Goal: Task Accomplishment & Management: Complete application form

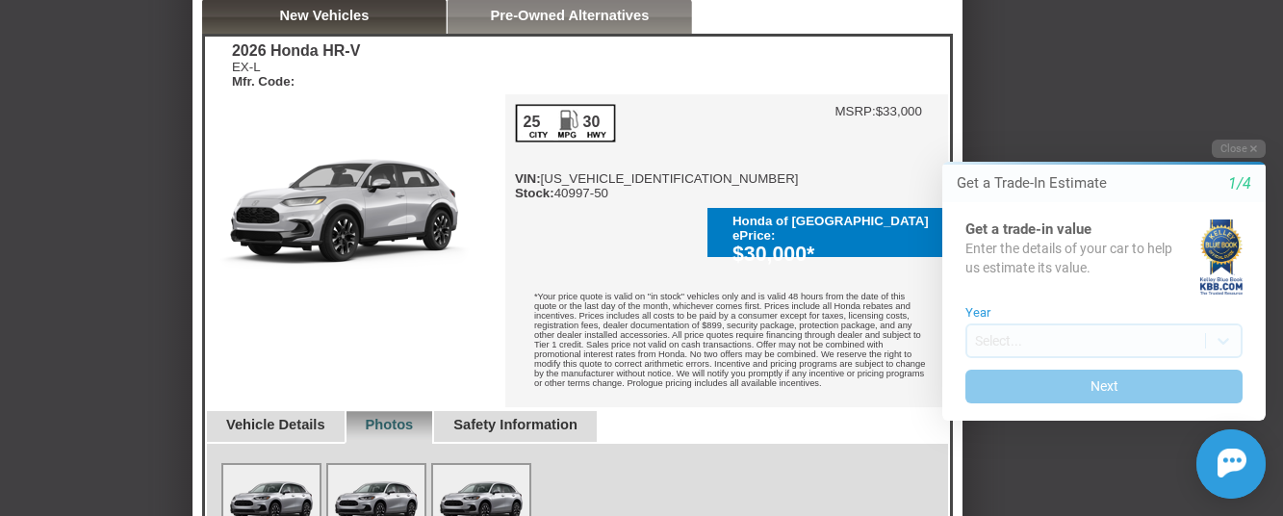
scroll to position [481, 0]
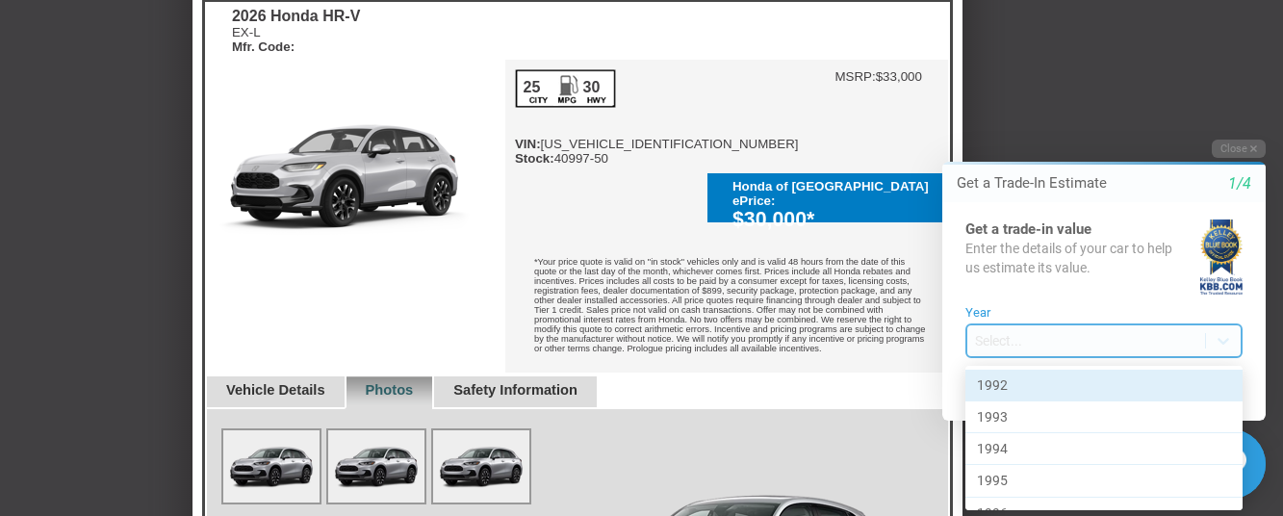
click at [1004, 122] on body "Welcome! Get a Trade-In Estimate 1/4 Get a trade-in value Enter the details of …" at bounding box center [1092, 122] width 381 height 0
click at [991, 337] on div at bounding box center [1092, 319] width 381 height 394
click at [1019, 122] on body "Welcome! Get a Trade-In Estimate 1/4 Get a trade-in value Enter the details of …" at bounding box center [1092, 122] width 381 height 0
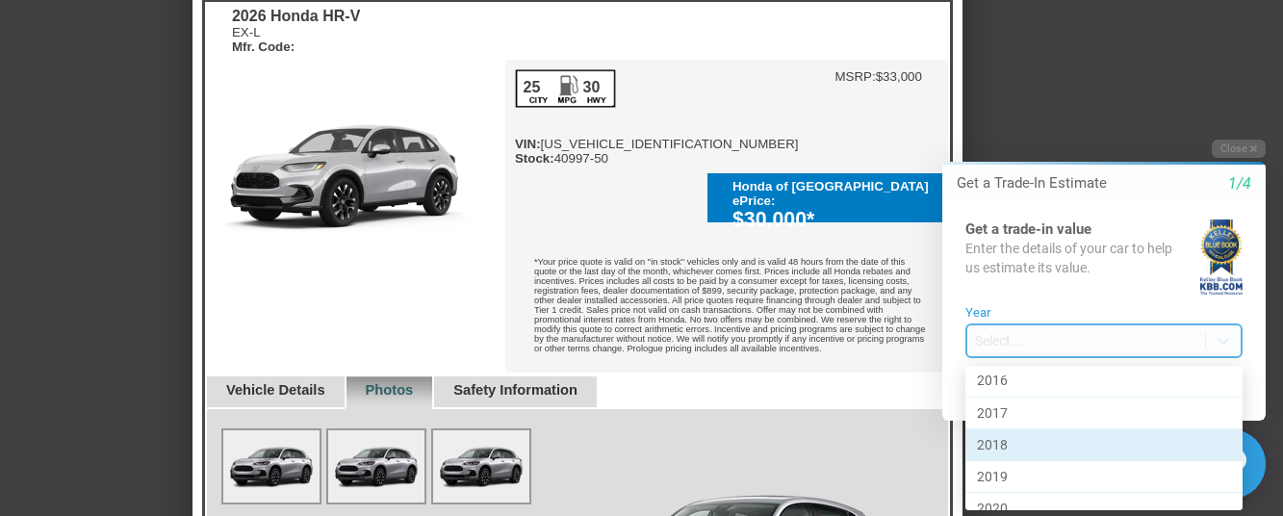
scroll to position [770, 0]
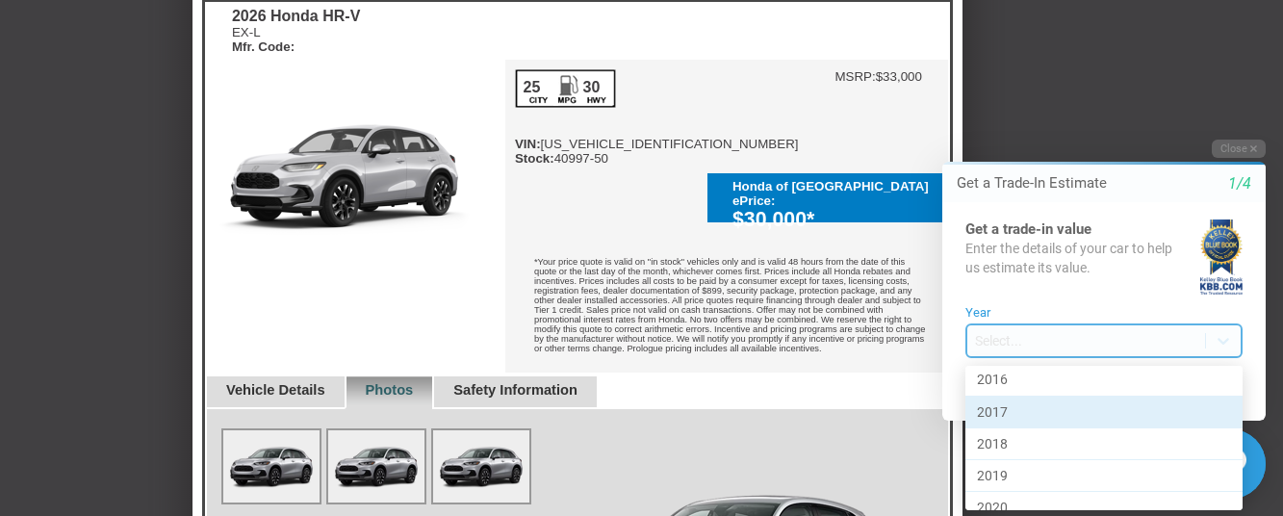
click at [1003, 411] on div "2017" at bounding box center [1103, 412] width 277 height 32
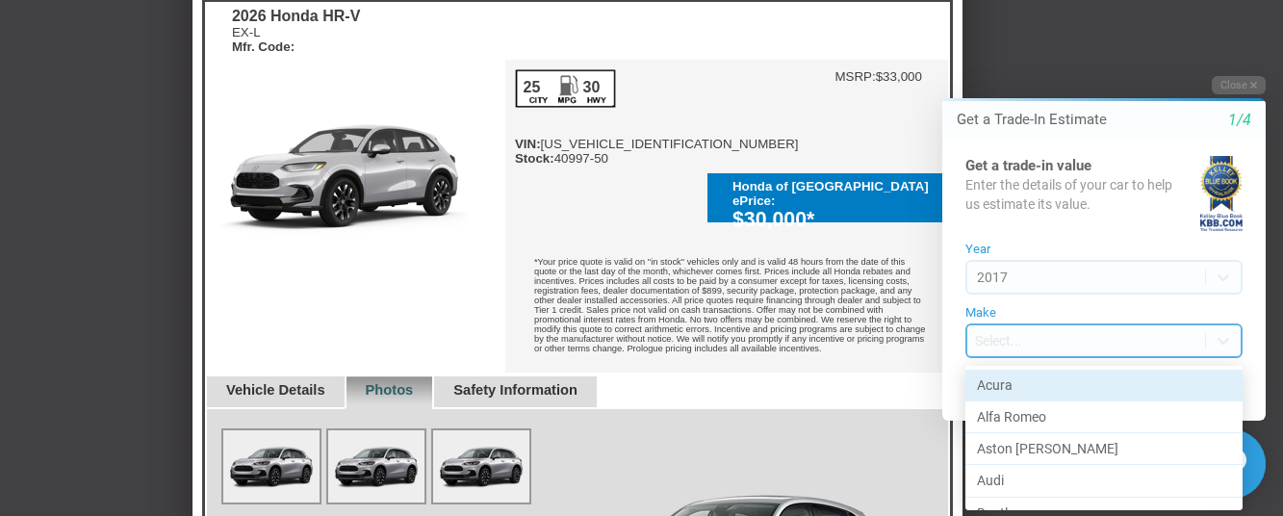
click at [990, 59] on body "Welcome! Get a Trade-In Estimate 1/4 Get a trade-in value Enter the details of …" at bounding box center [1092, 59] width 381 height 0
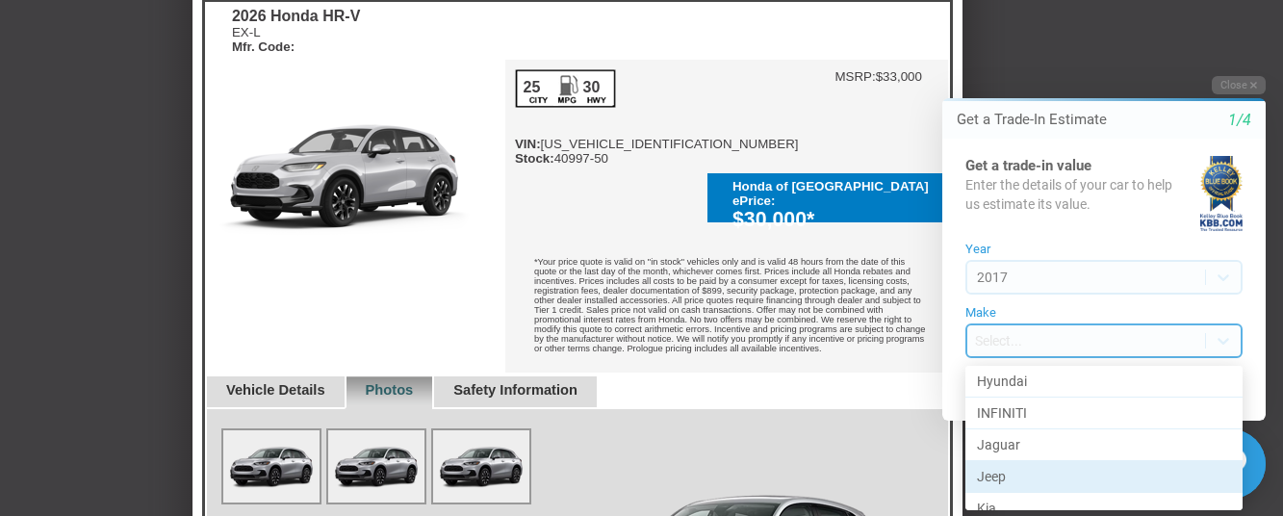
scroll to position [481, 0]
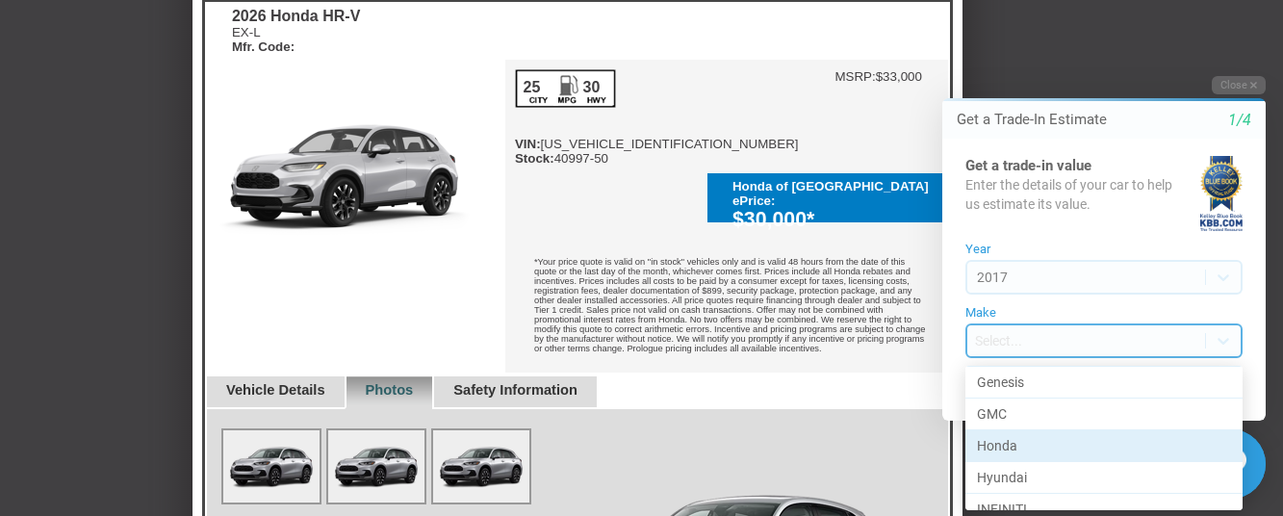
click at [1006, 441] on div "Honda" at bounding box center [1103, 446] width 277 height 32
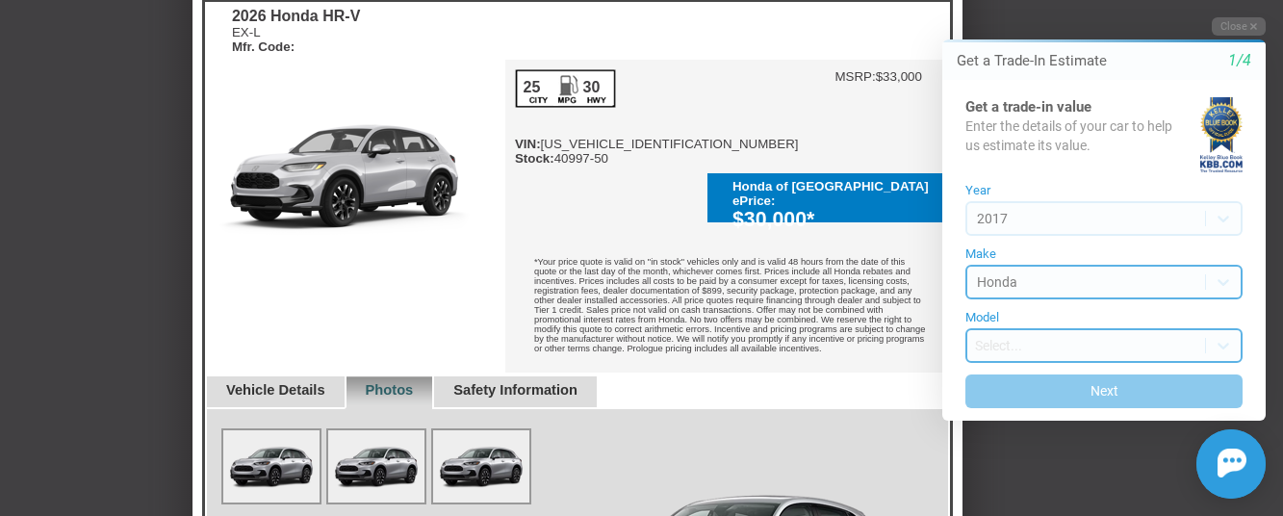
click at [1004, 0] on body "Welcome! Get a Trade-In Estimate 1/4 Get a trade-in value Enter the details of …" at bounding box center [1092, 0] width 381 height 0
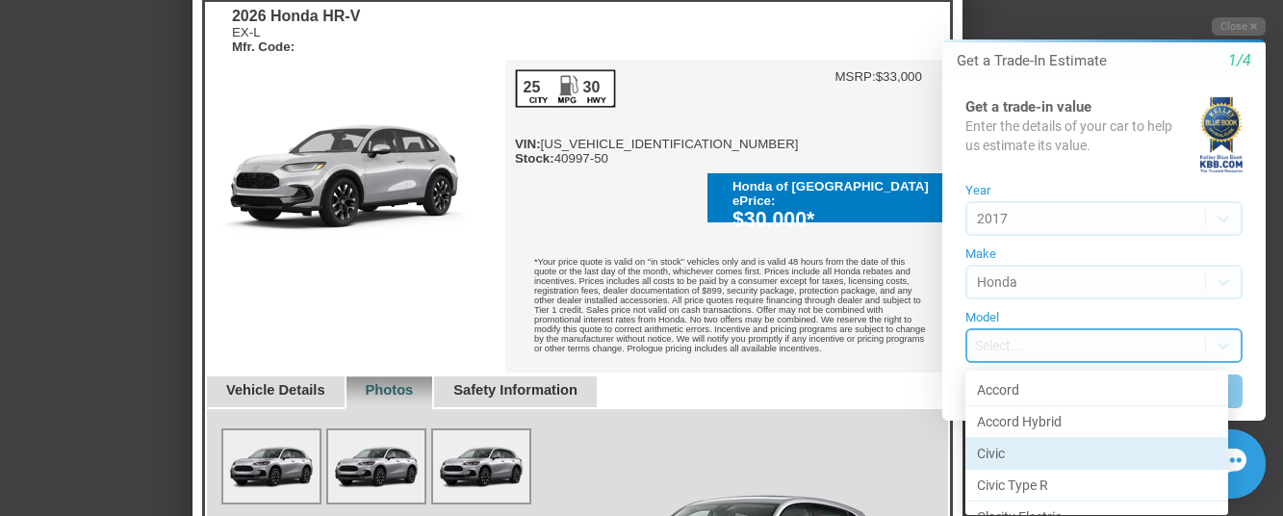
click at [990, 450] on div "Civic" at bounding box center [1096, 454] width 263 height 32
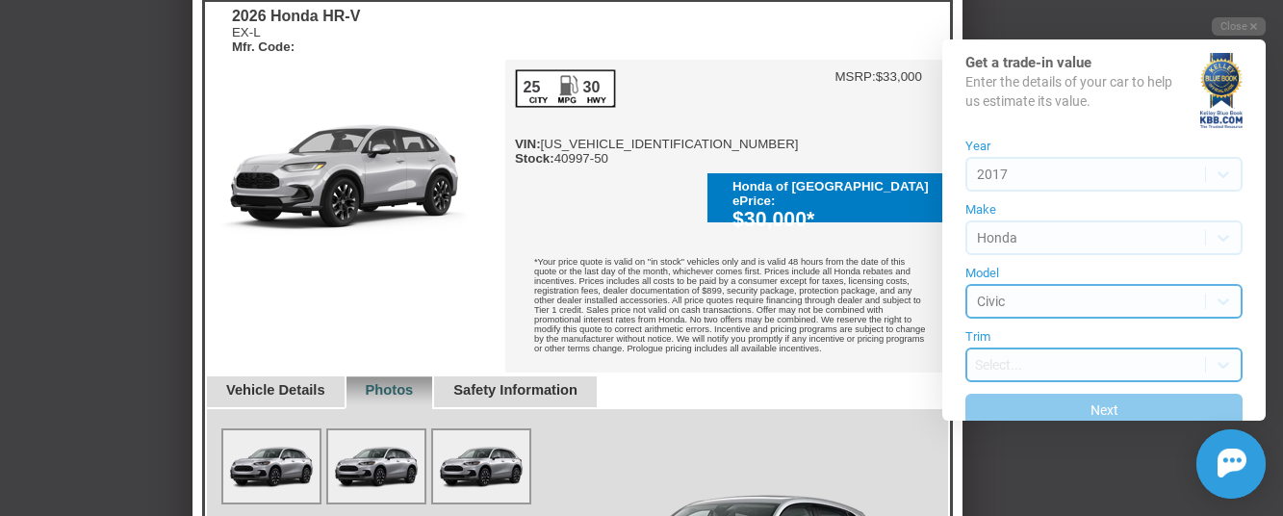
scroll to position [68, 0]
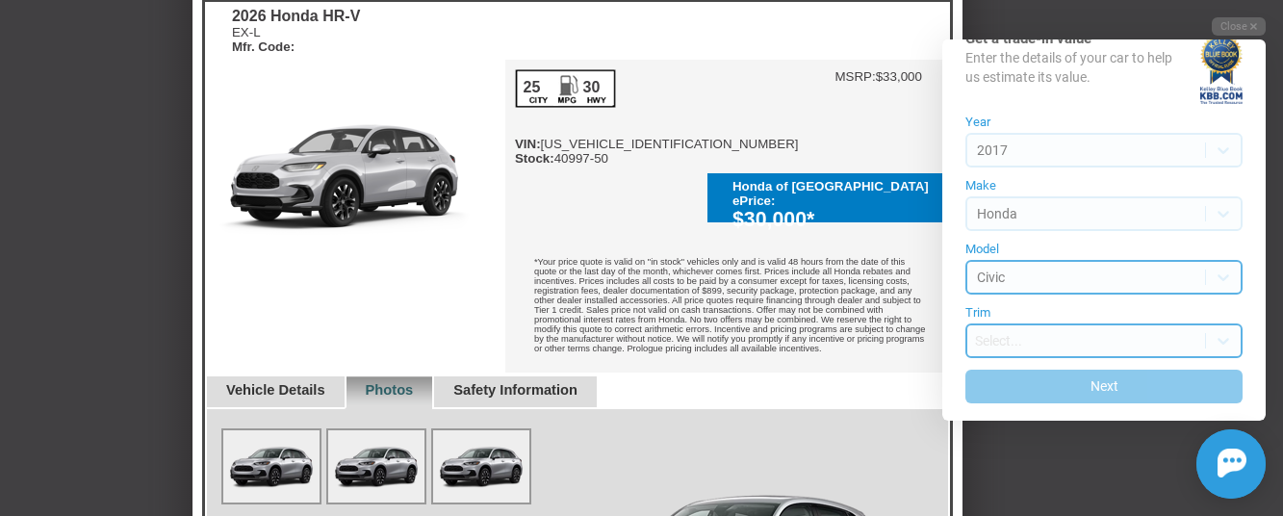
click at [1016, 0] on body "Welcome! Get a Trade-In Estimate 1/4 Get a trade-in value Enter the details of …" at bounding box center [1092, 0] width 381 height 0
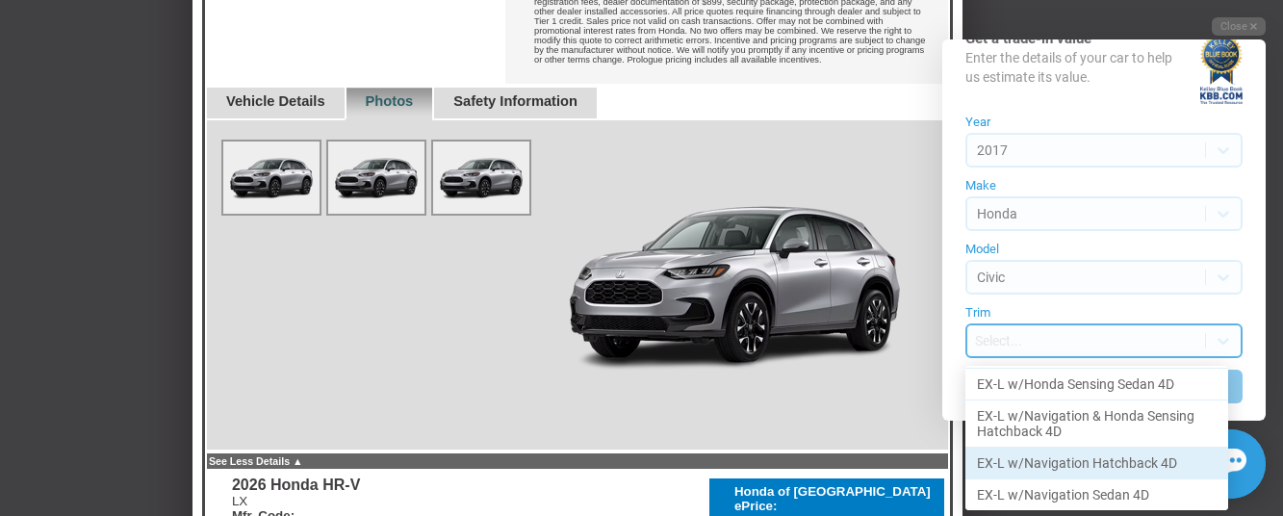
scroll to position [289, 0]
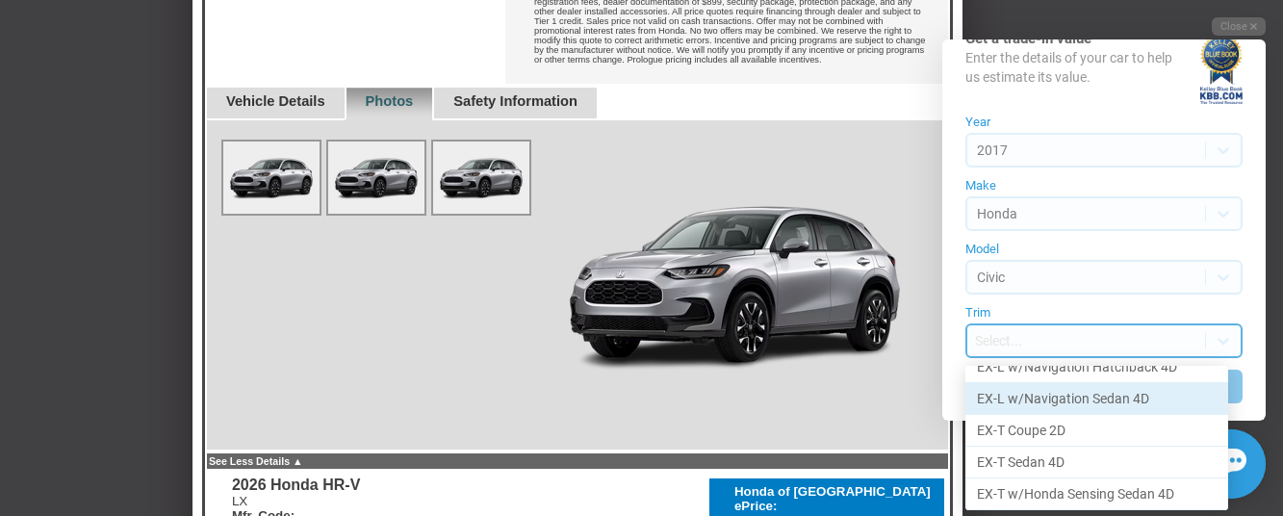
click at [1057, 395] on div "EX-L w/Navigation Sedan 4D" at bounding box center [1096, 399] width 263 height 32
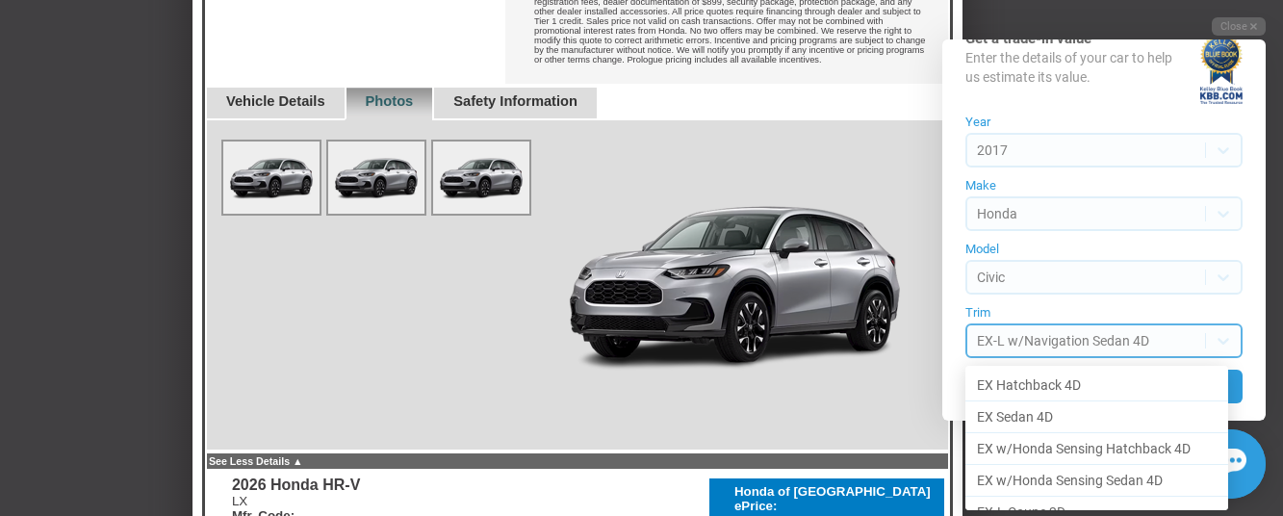
click at [1156, 0] on body "Welcome! Get a Trade-In Estimate 1/4 Get a trade-in value Enter the details of …" at bounding box center [1092, 0] width 381 height 0
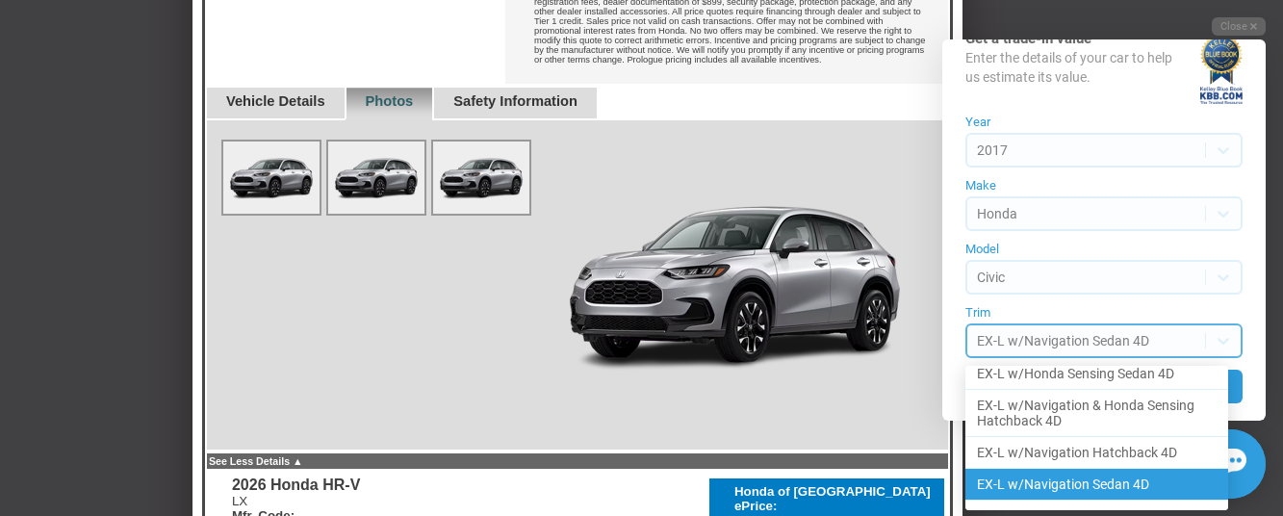
click at [1107, 483] on div "EX-L w/Navigation Sedan 4D" at bounding box center [1096, 485] width 263 height 32
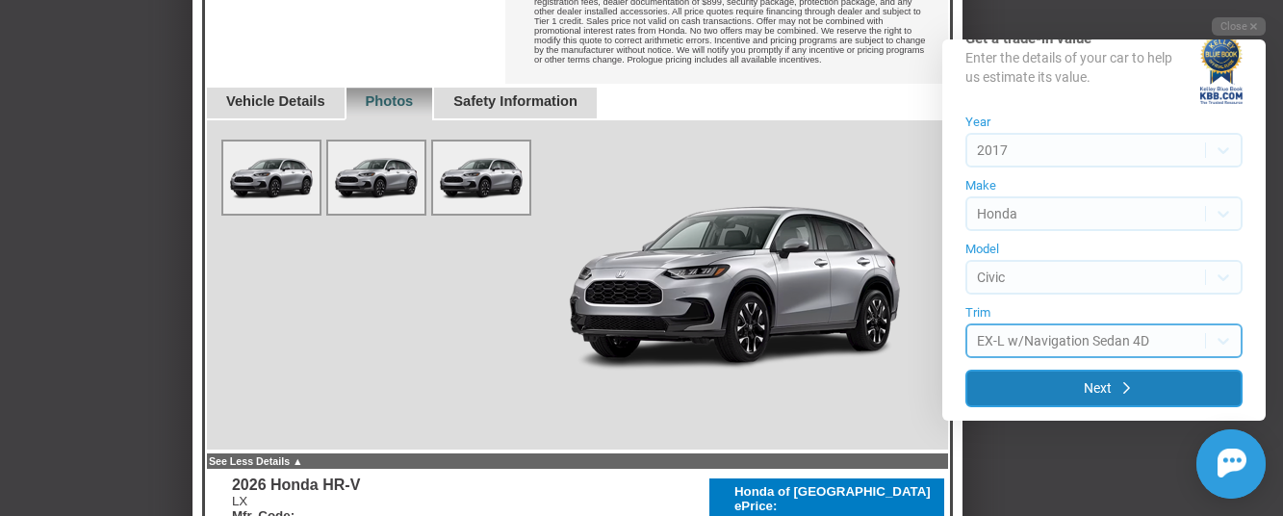
click at [1091, 387] on button "Next" at bounding box center [1103, 388] width 277 height 38
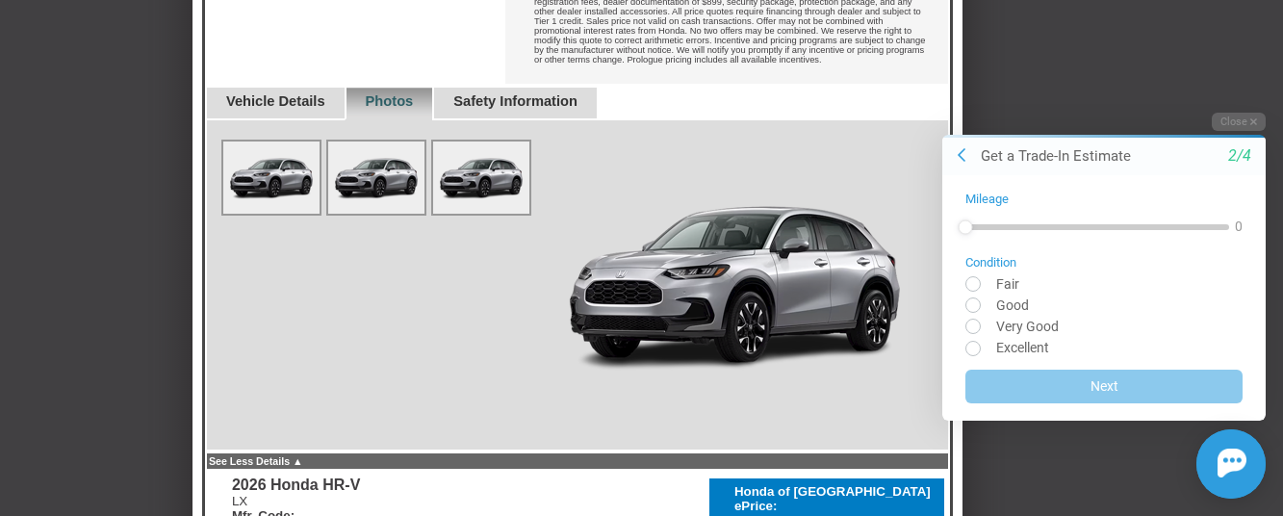
scroll to position [0, 0]
click at [972, 322] on input "radio" at bounding box center [1103, 325] width 277 height 14
radio input "true"
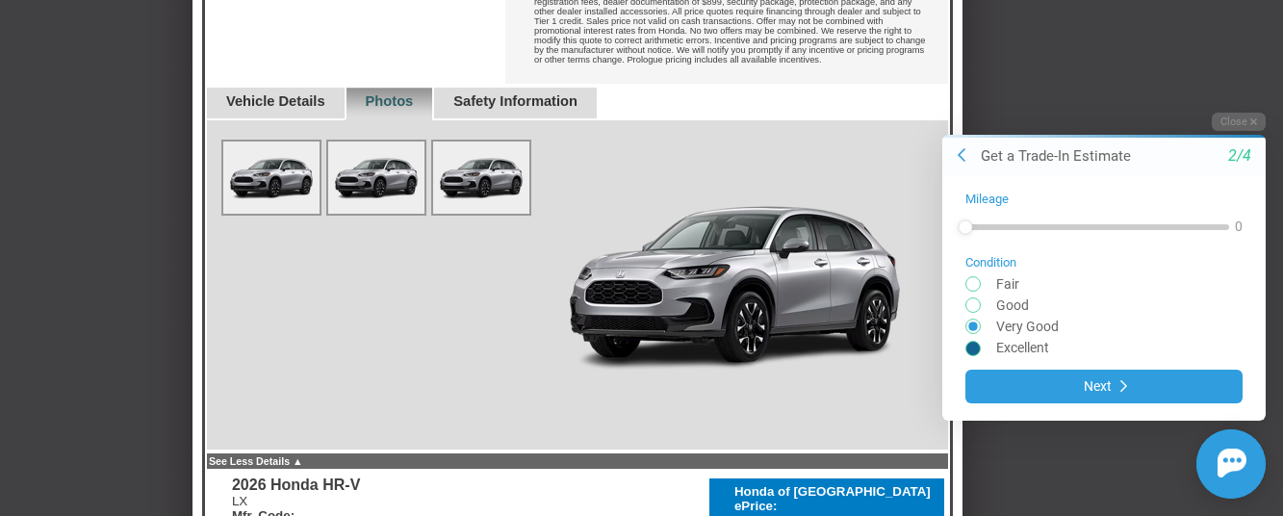
click at [971, 343] on input "radio" at bounding box center [1103, 347] width 277 height 14
radio input "true"
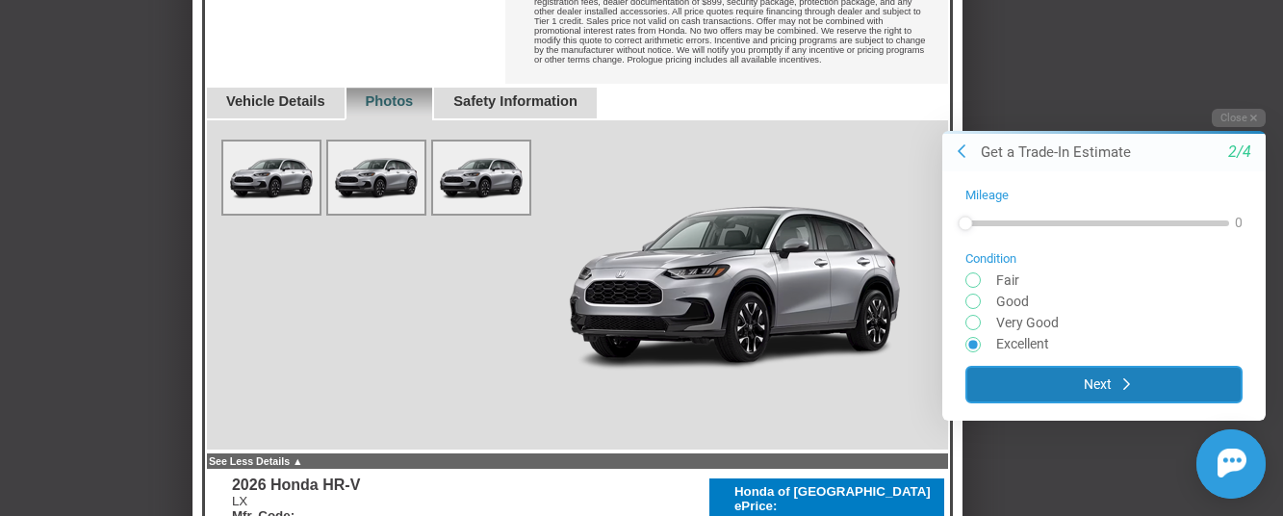
click at [1094, 376] on button "Next" at bounding box center [1103, 384] width 277 height 38
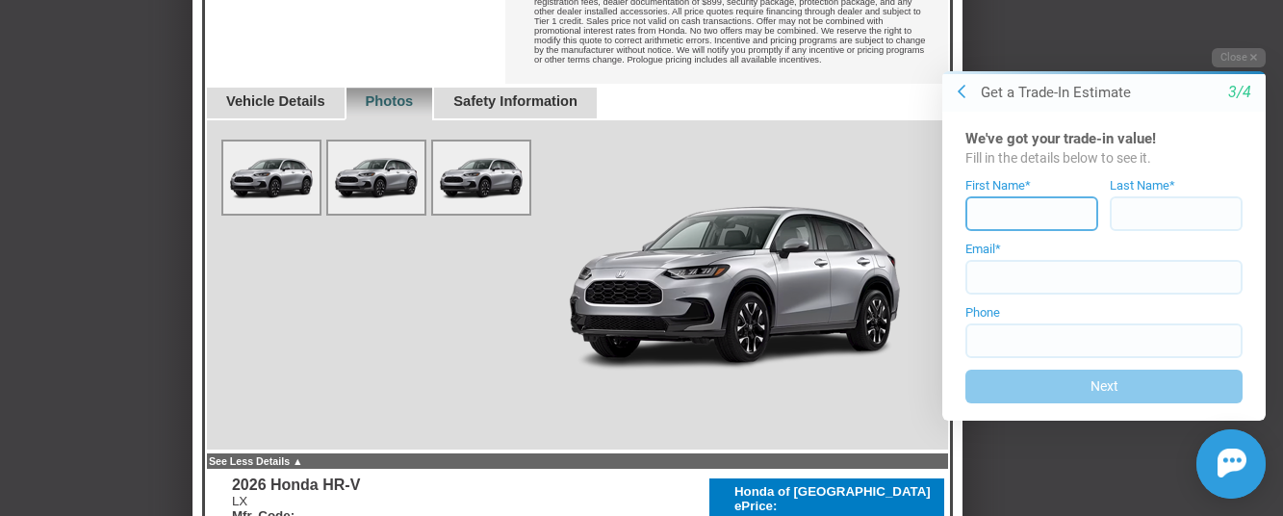
click at [979, 206] on input at bounding box center [1031, 213] width 133 height 35
type input "Bill"
type input "[PERSON_NAME]"
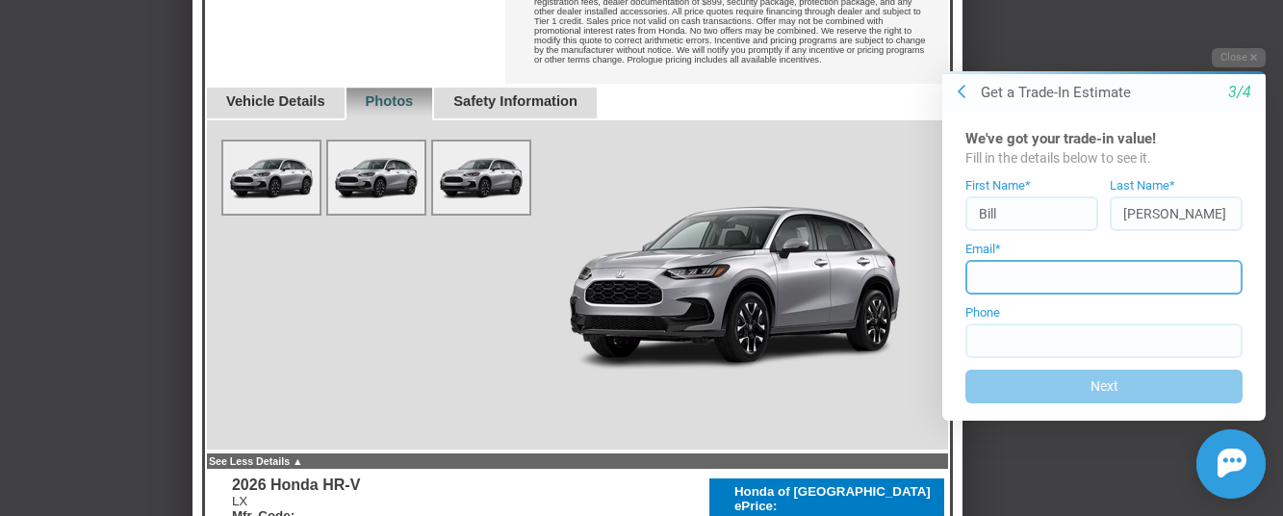
type input "[EMAIL_ADDRESS][DOMAIN_NAME]"
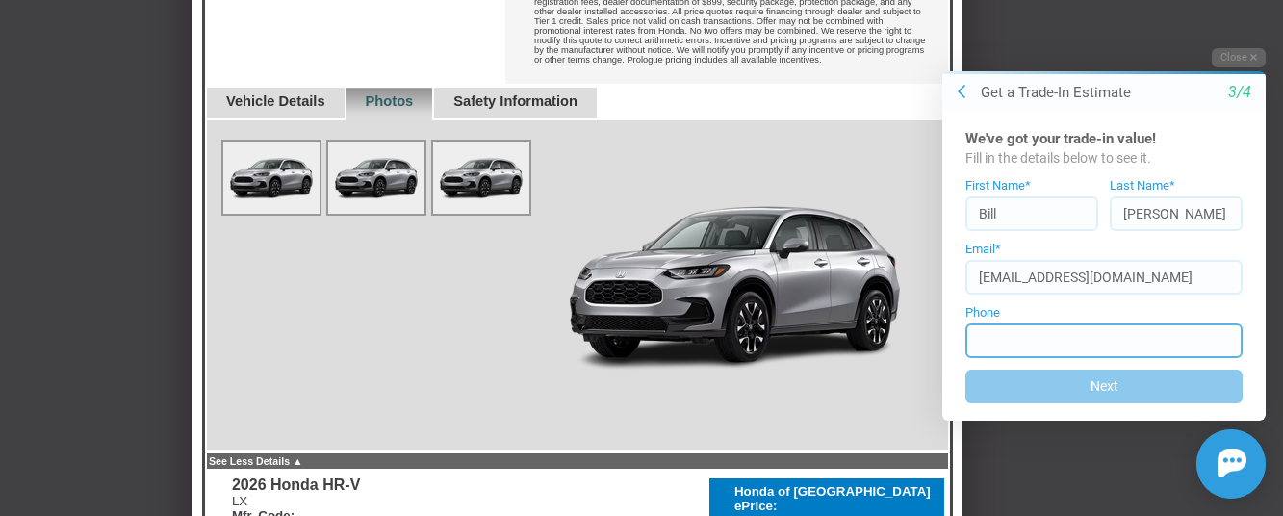
type input "[PHONE_NUMBER]"
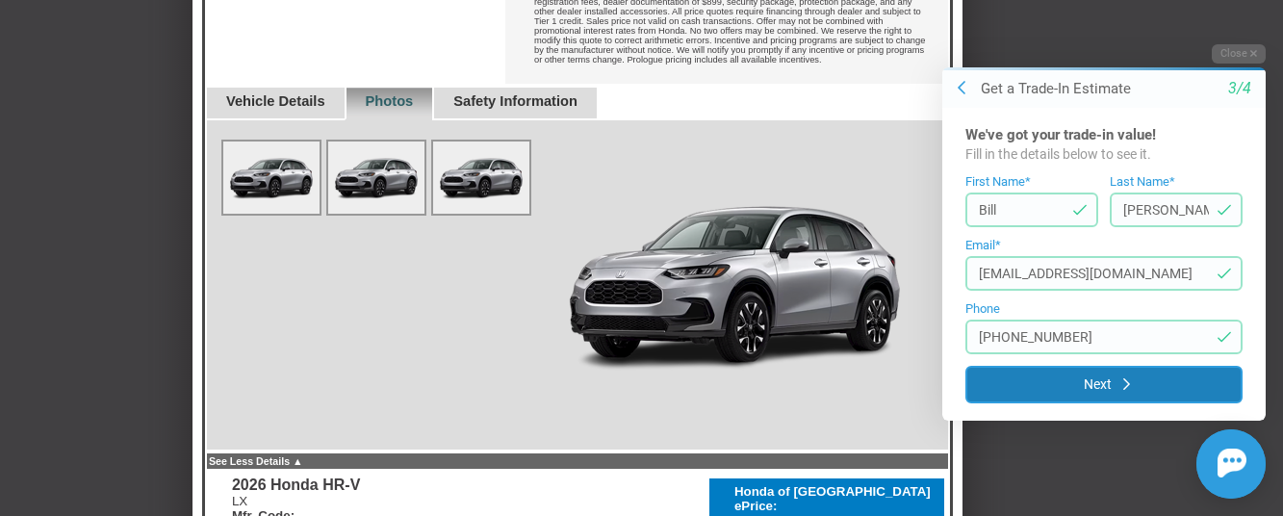
click at [1094, 385] on button "Next" at bounding box center [1103, 385] width 277 height 38
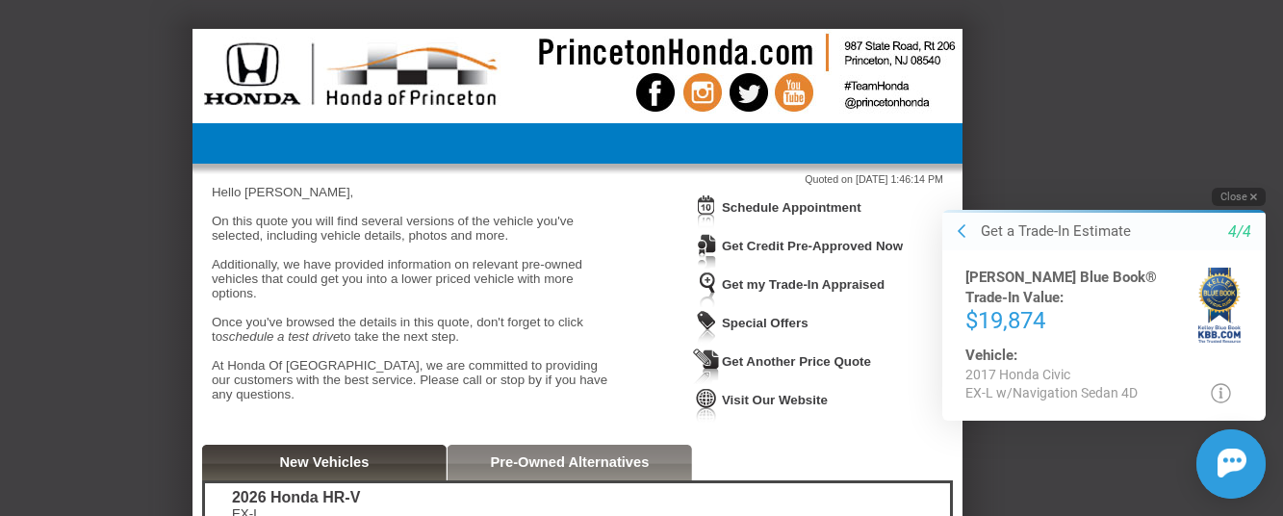
click at [1244, 197] on button "Close" at bounding box center [1238, 196] width 54 height 18
